Goal: Check status: Check status

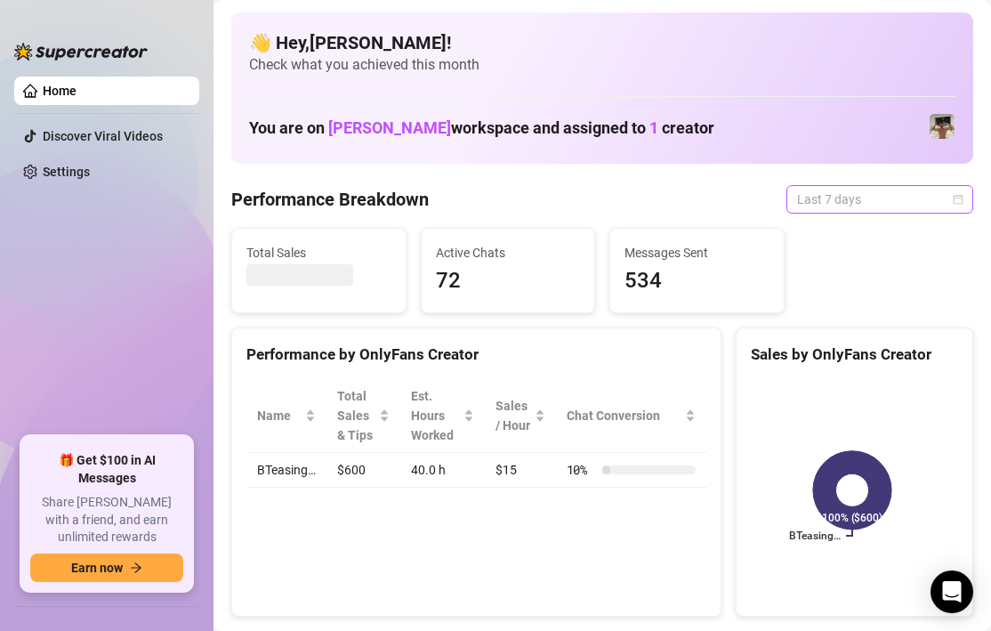
click at [929, 195] on span "Last 7 days" at bounding box center [879, 199] width 165 height 27
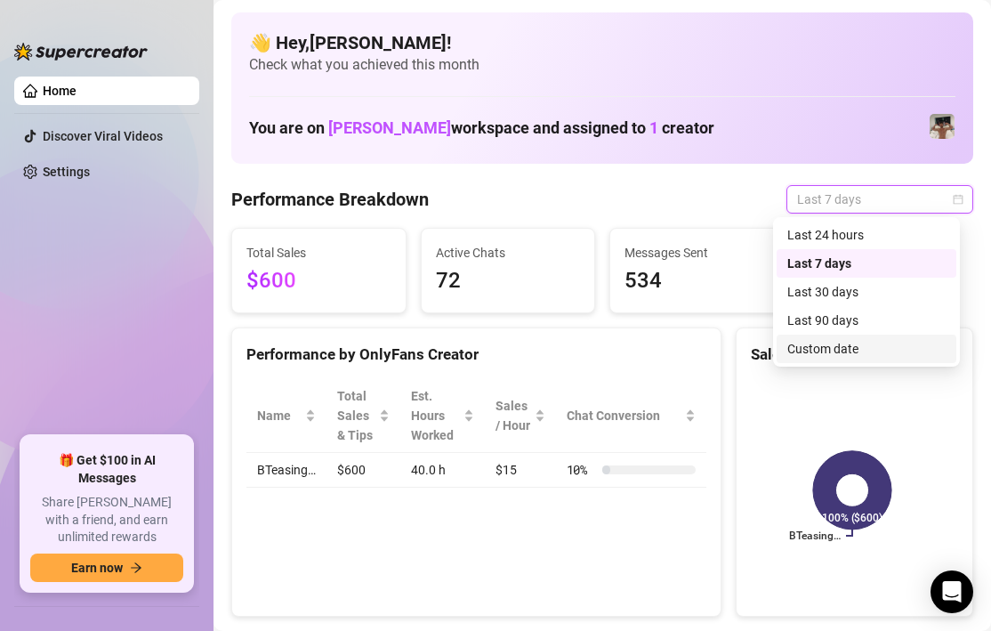
click at [864, 345] on div "Custom date" at bounding box center [866, 349] width 158 height 20
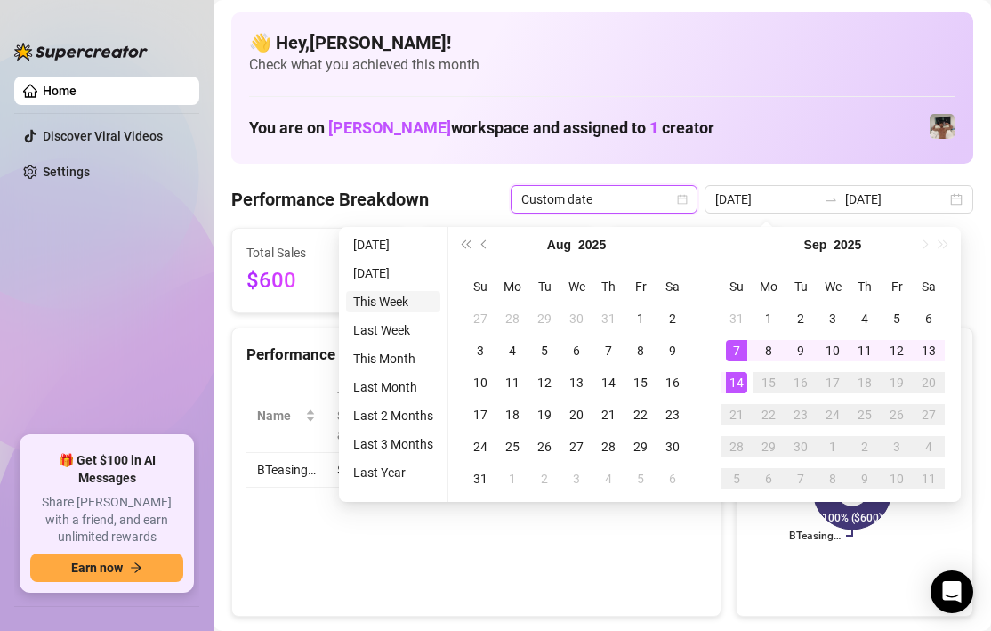
type input "[DATE]"
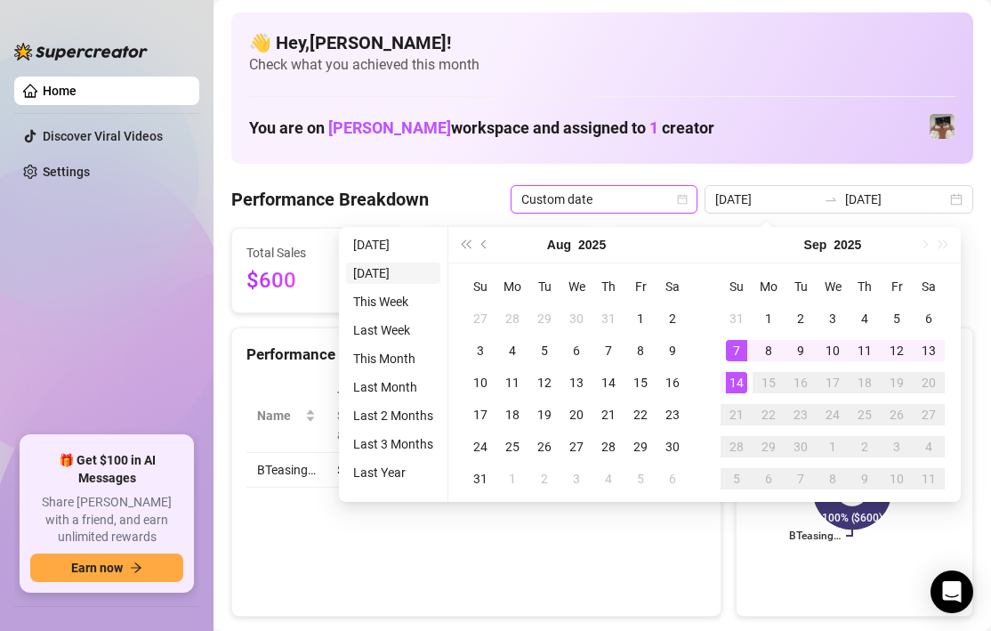
type input "[DATE]"
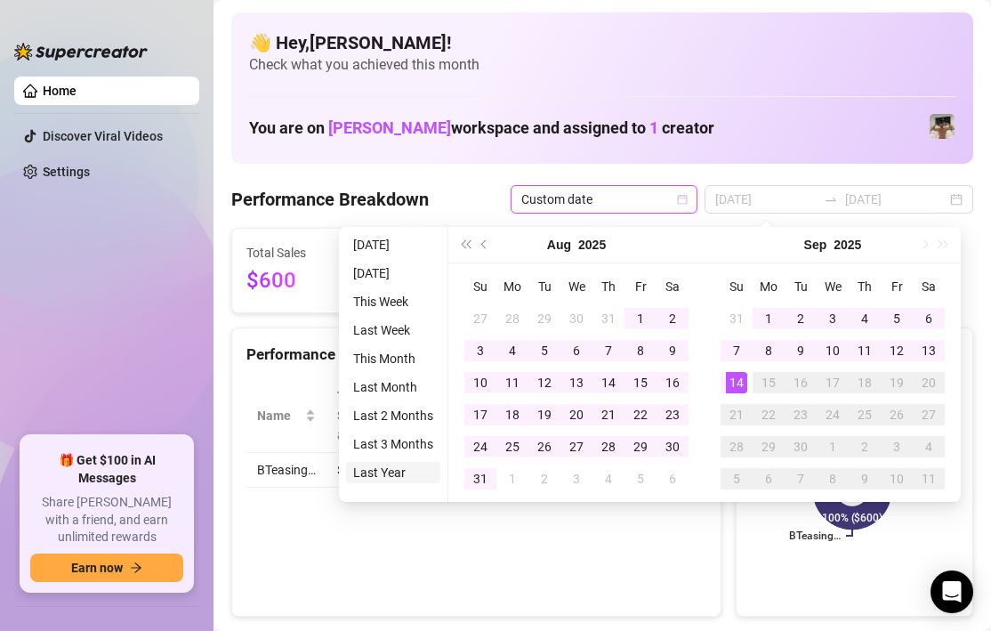
type input "[DATE]"
click at [384, 469] on li "Last Year" at bounding box center [393, 472] width 94 height 21
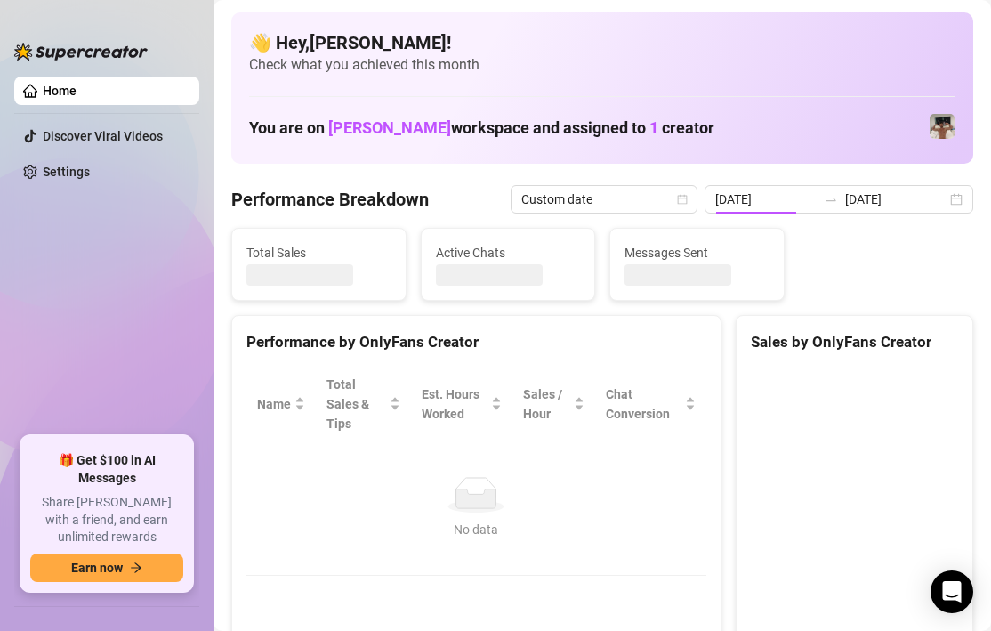
type input "[DATE]"
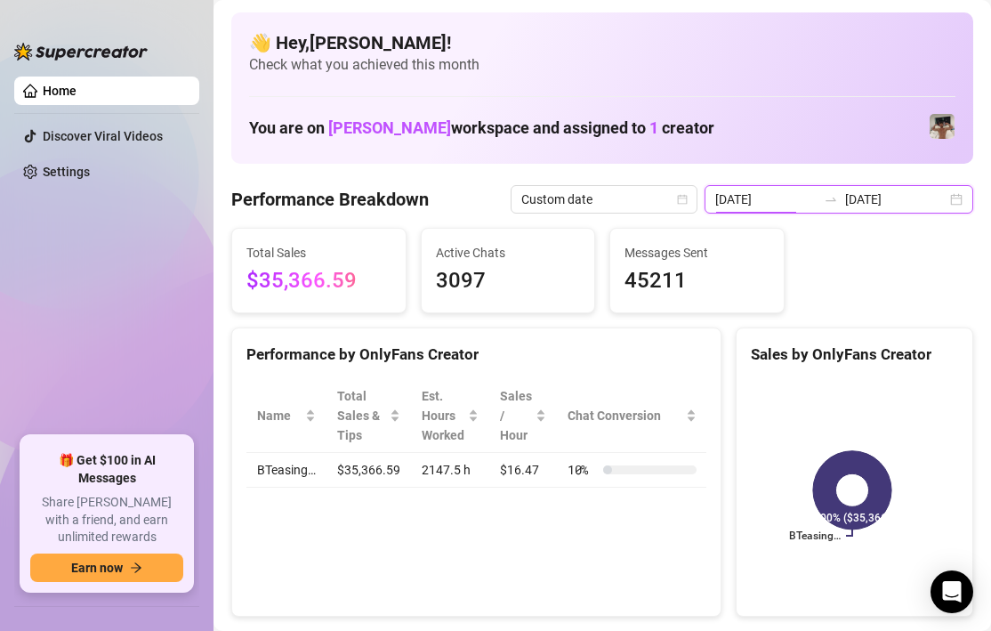
click at [786, 200] on input "[DATE]" at bounding box center [765, 199] width 101 height 20
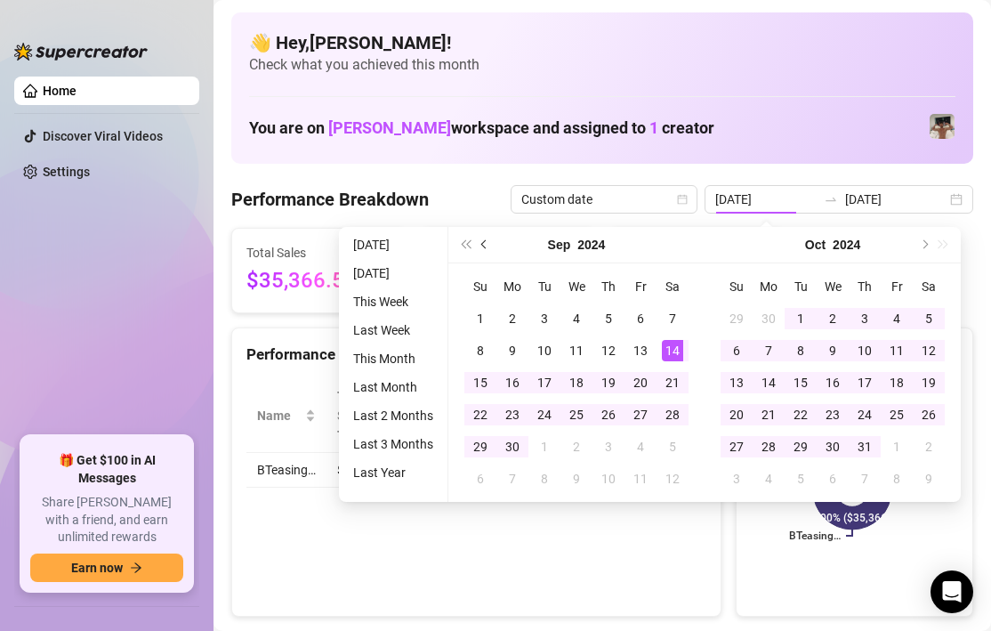
click at [482, 241] on button "Previous month (PageUp)" at bounding box center [485, 245] width 20 height 36
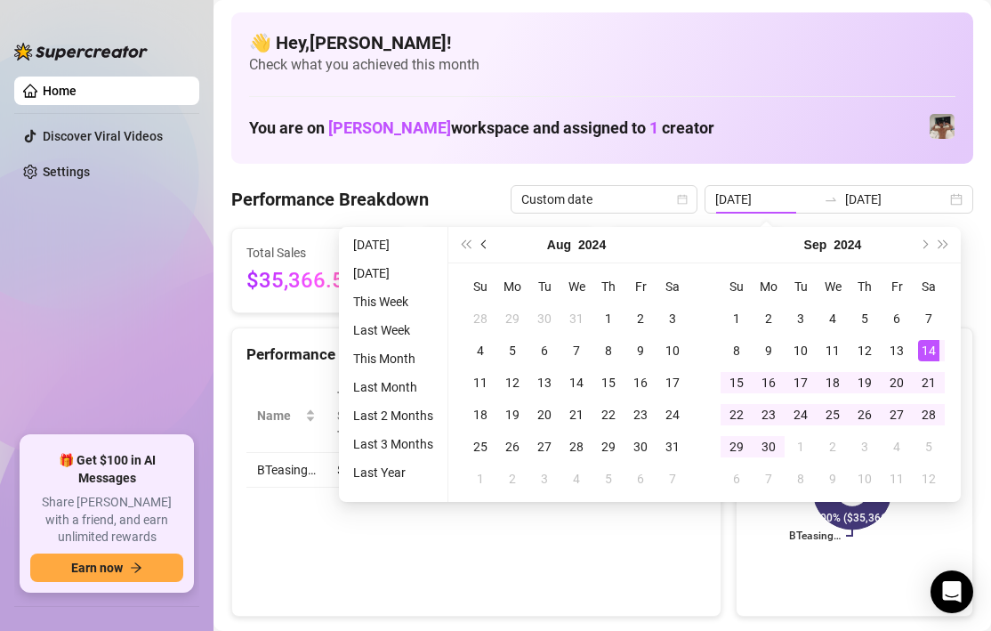
click at [482, 240] on button "Previous month (PageUp)" at bounding box center [485, 245] width 20 height 36
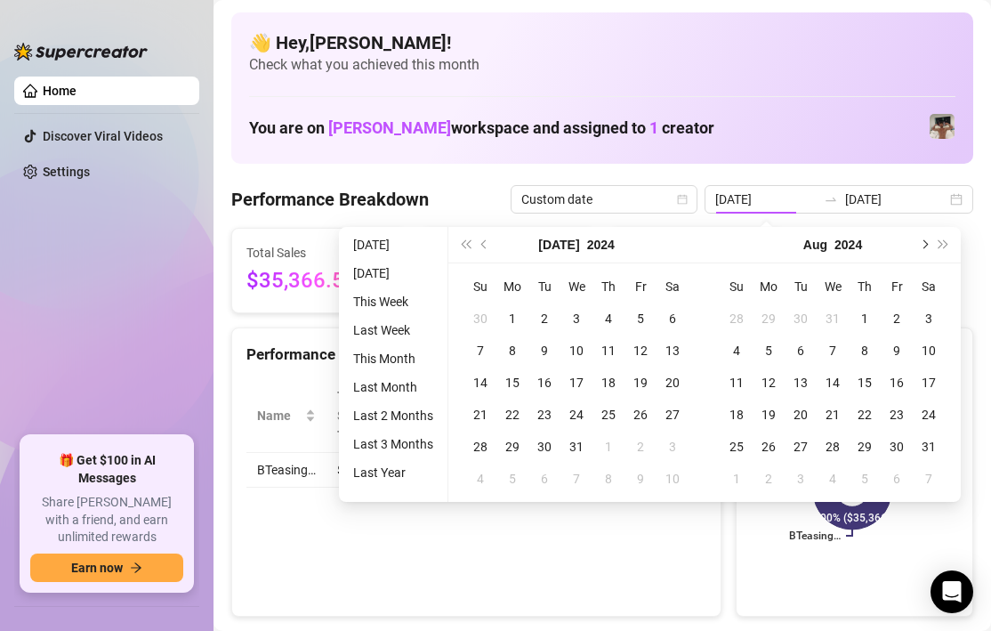
click at [916, 247] on button "Next month (PageDown)" at bounding box center [923, 245] width 20 height 36
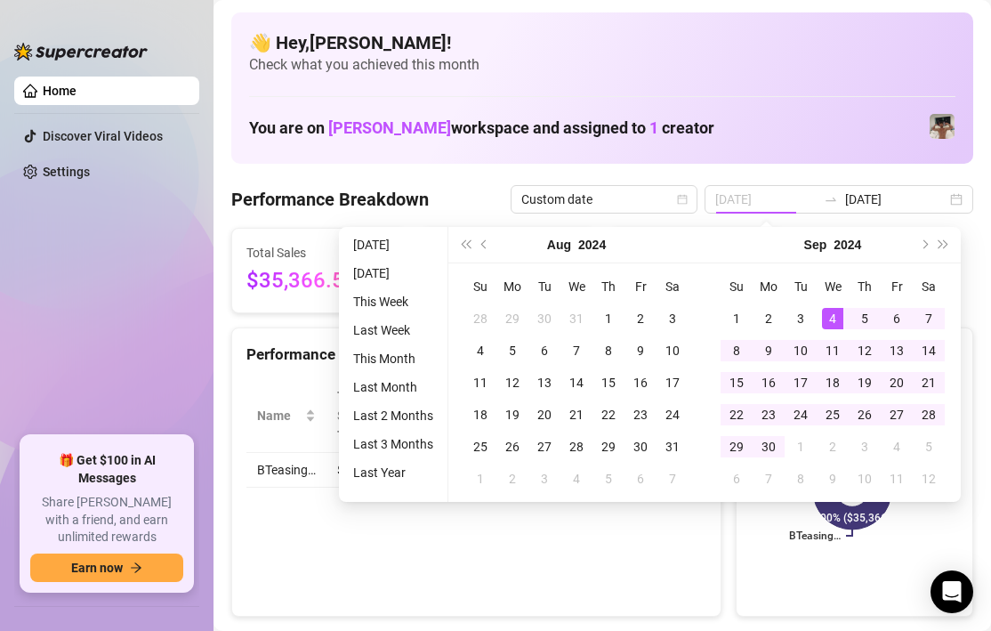
type input "[DATE]"
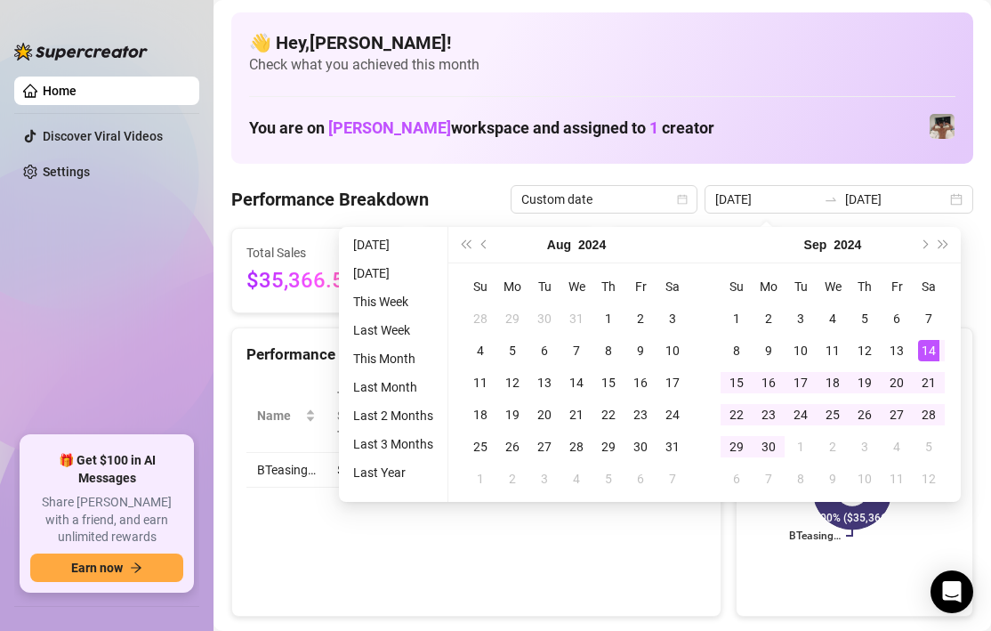
click at [617, 585] on div "Performance by OnlyFans Creator Name Total Sales & Tips Est. Hours Worked Sales…" at bounding box center [476, 472] width 490 height 290
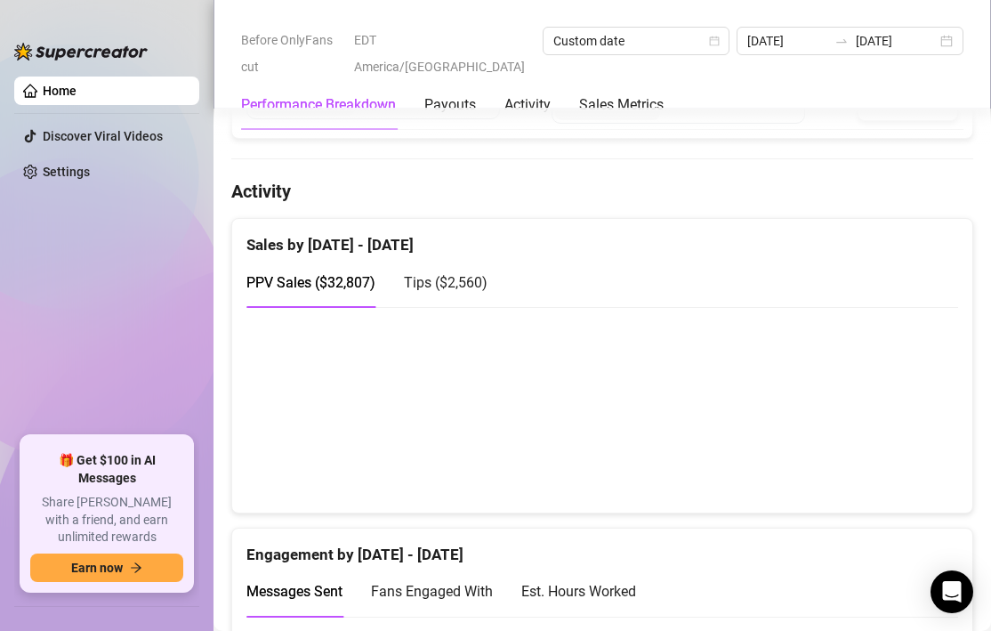
scroll to position [832, 0]
